Goal: Information Seeking & Learning: Stay updated

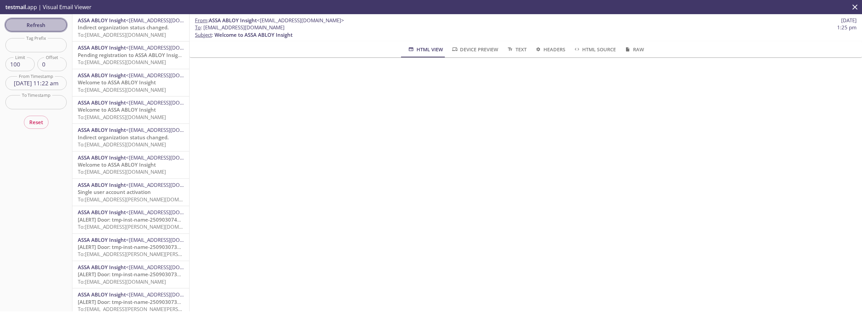
click at [46, 22] on span "Refresh" at bounding box center [36, 25] width 51 height 9
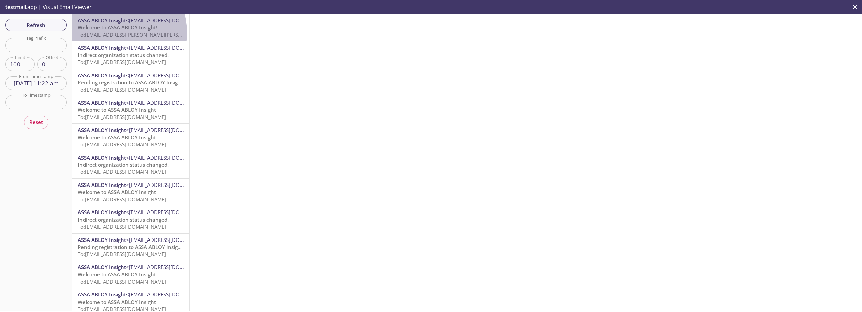
click at [110, 33] on span "To: [EMAIL_ADDRESS][PERSON_NAME][PERSON_NAME][DOMAIN_NAME]" at bounding box center [161, 34] width 166 height 7
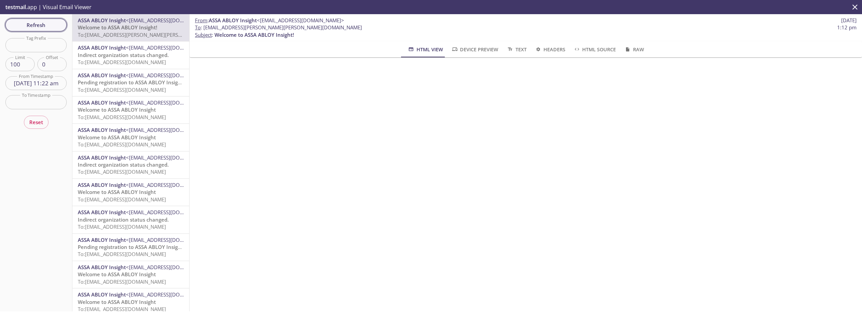
click at [59, 25] on span "Refresh" at bounding box center [36, 25] width 51 height 9
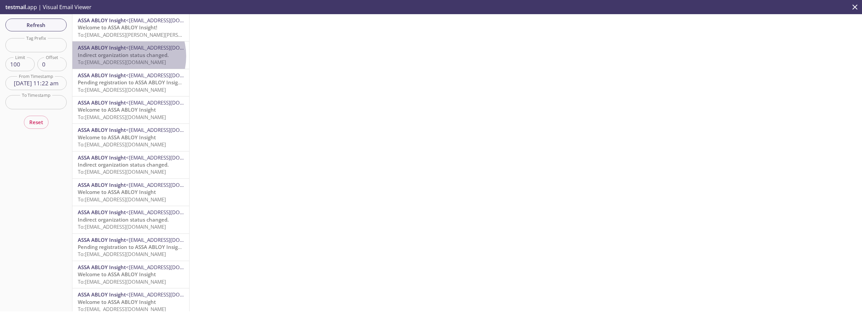
click at [125, 56] on span "Indirect organization status changed." at bounding box center [123, 55] width 91 height 7
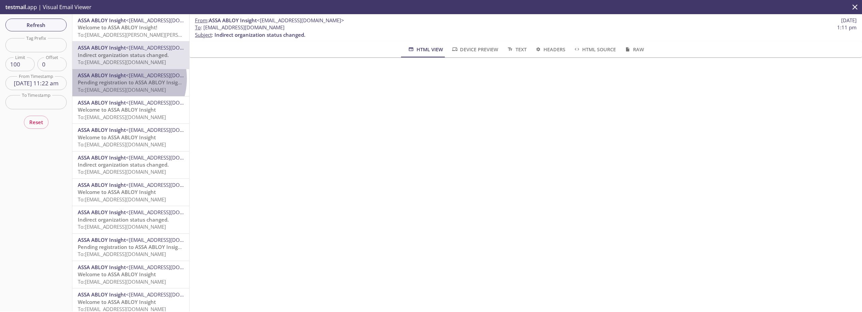
click at [118, 78] on span "ASSA ABLOY Insight" at bounding box center [102, 75] width 48 height 7
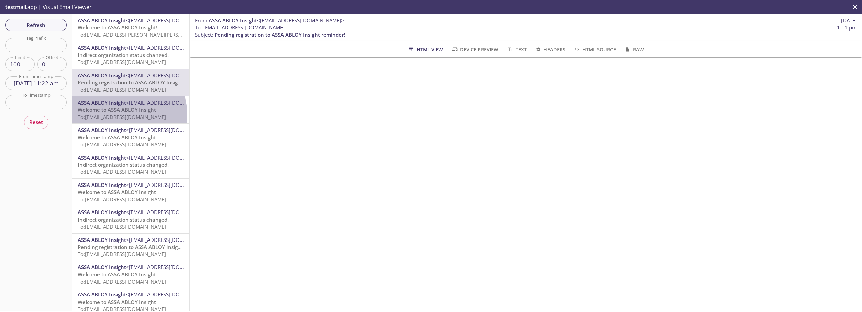
click at [115, 115] on span "To: [EMAIL_ADDRESS][DOMAIN_NAME]" at bounding box center [122, 117] width 88 height 7
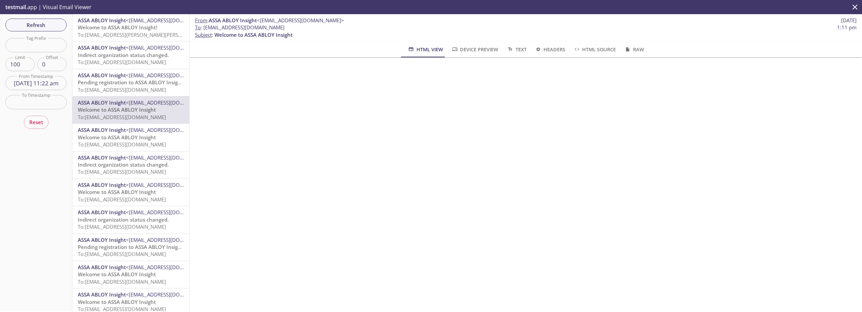
click at [128, 195] on span "Welcome to ASSA ABLOY Insight" at bounding box center [117, 191] width 78 height 7
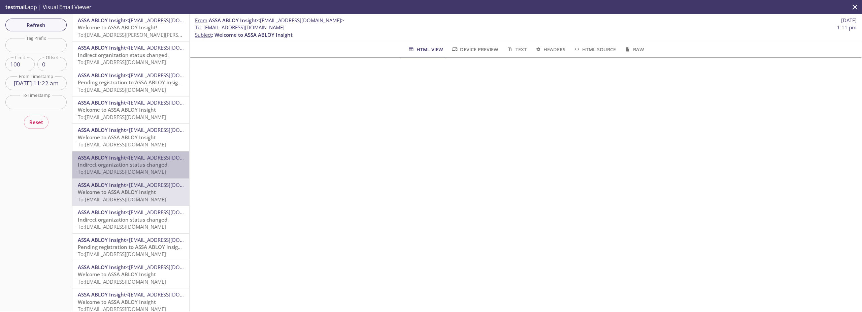
click at [131, 175] on span "To: [EMAIL_ADDRESS][DOMAIN_NAME]" at bounding box center [122, 171] width 88 height 7
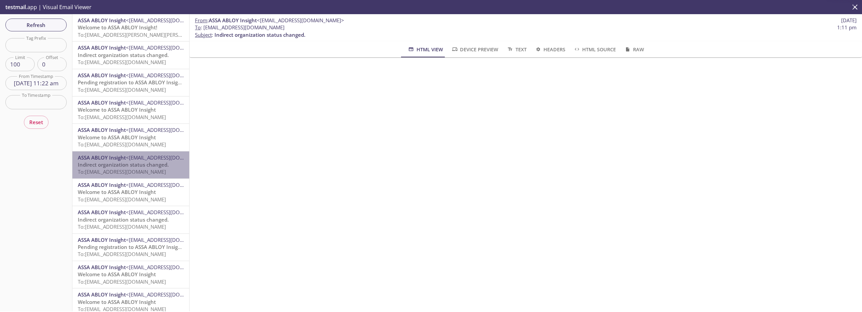
click at [135, 153] on div "ASSA ABLOY Insight <[EMAIL_ADDRESS][DOMAIN_NAME]> Indirect organization status …" at bounding box center [130, 164] width 117 height 27
